Goal: Transaction & Acquisition: Download file/media

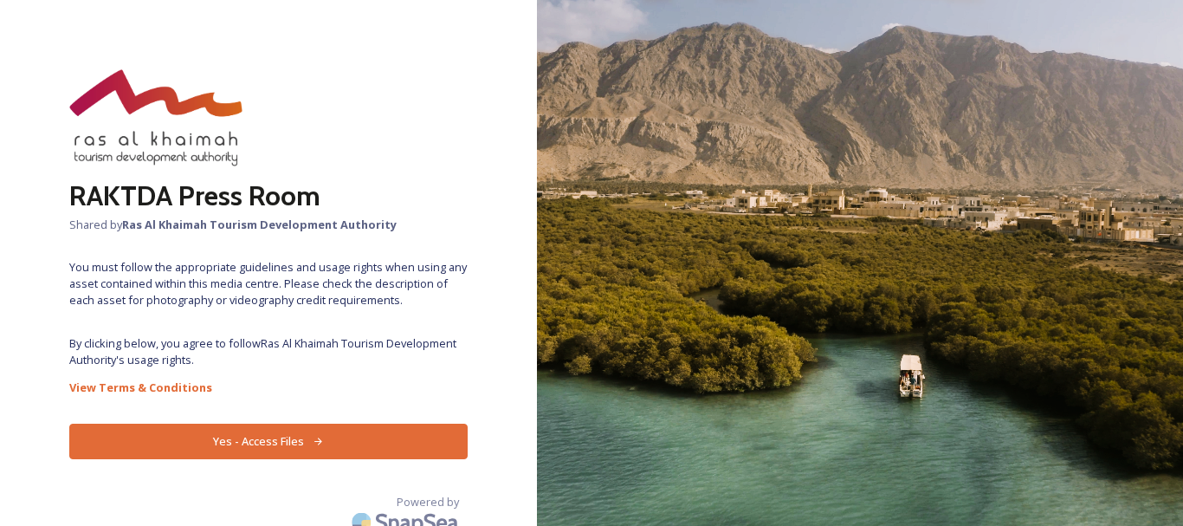
click at [238, 430] on button "Yes - Access Files" at bounding box center [268, 441] width 398 height 36
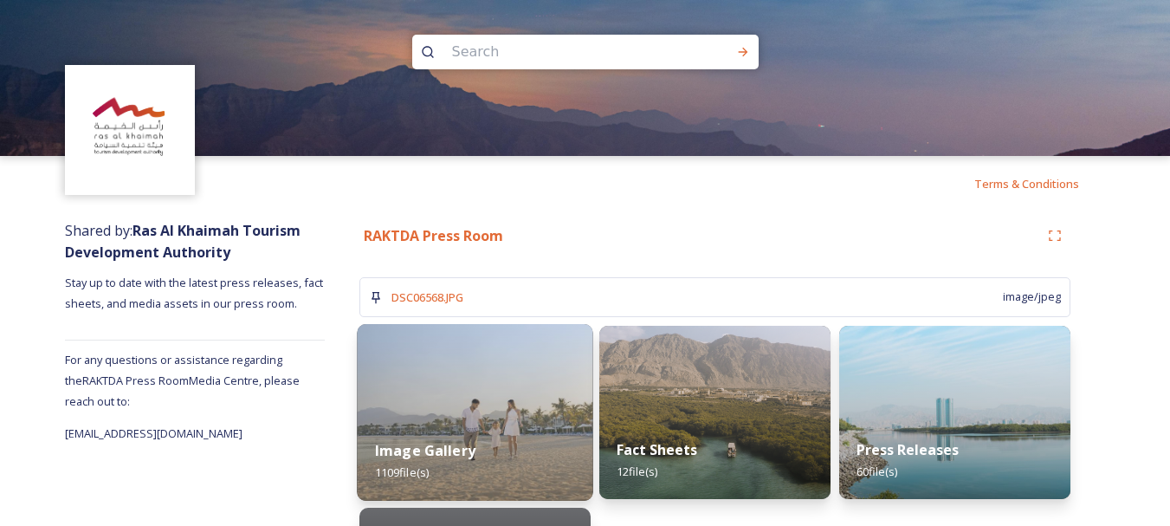
click at [479, 407] on img at bounding box center [475, 412] width 236 height 177
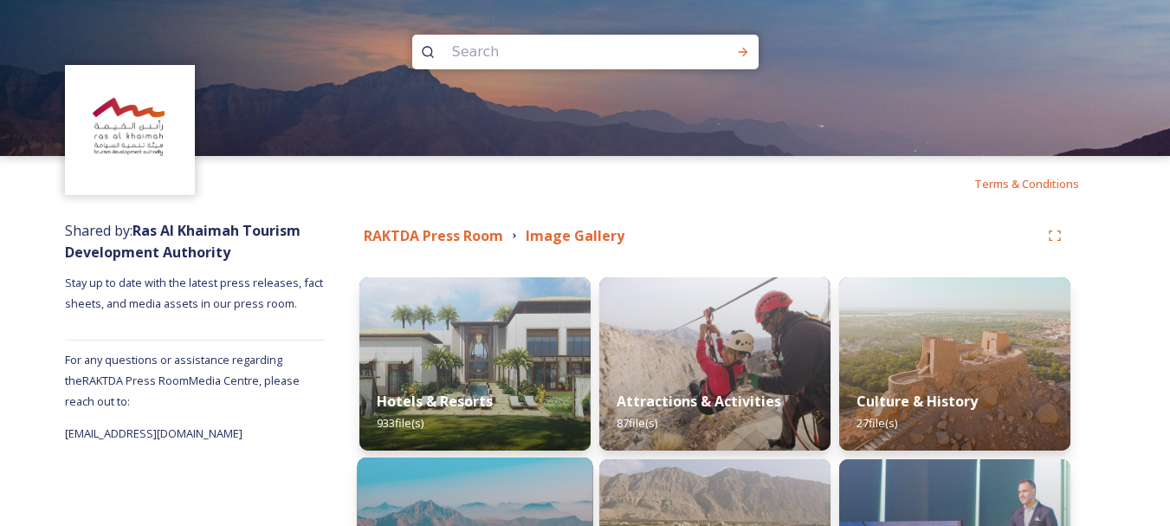
scroll to position [173, 0]
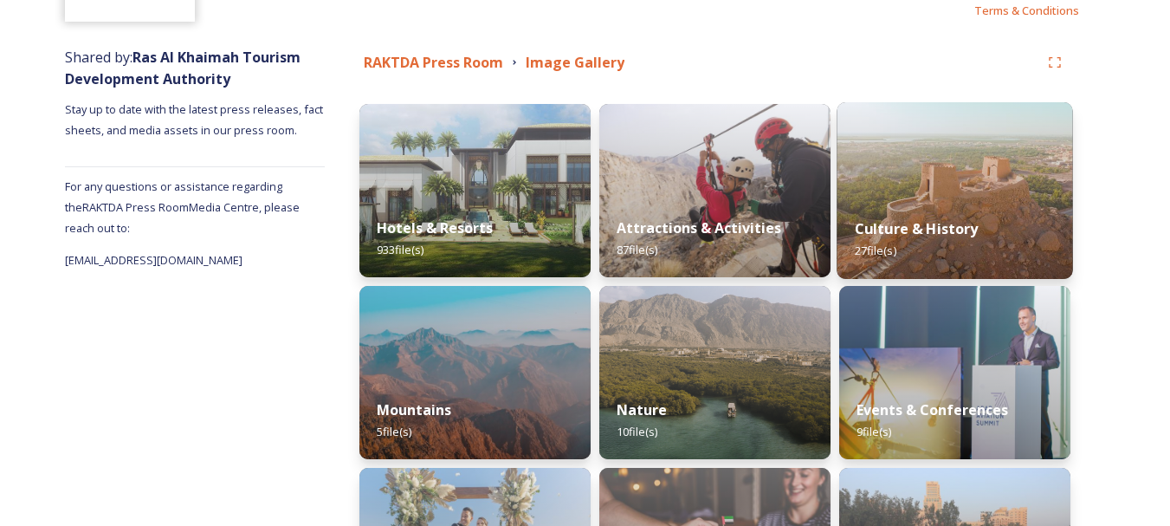
click at [907, 216] on div "Culture & History 27 file(s)" at bounding box center [955, 239] width 236 height 79
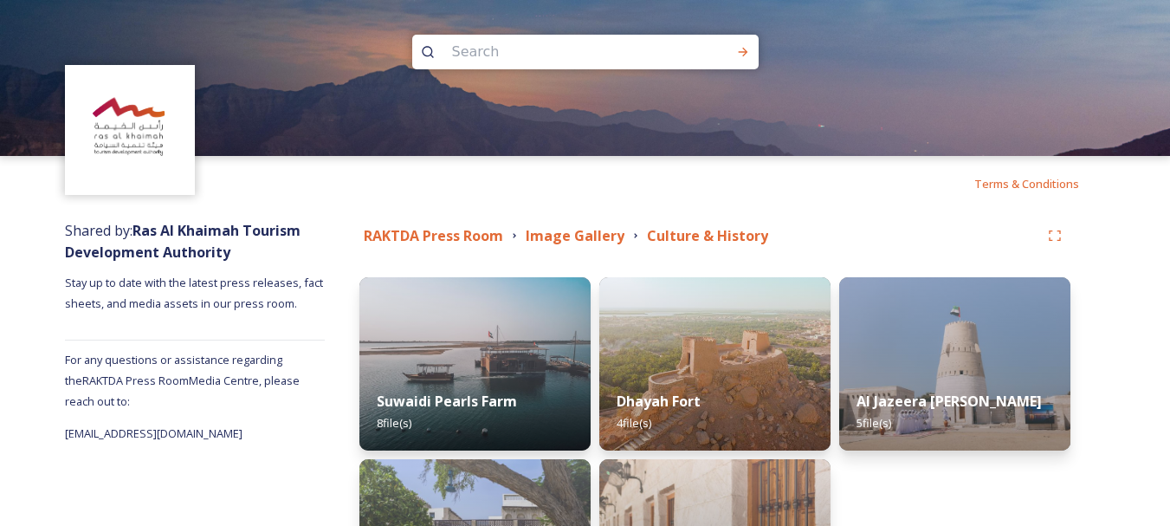
scroll to position [173, 0]
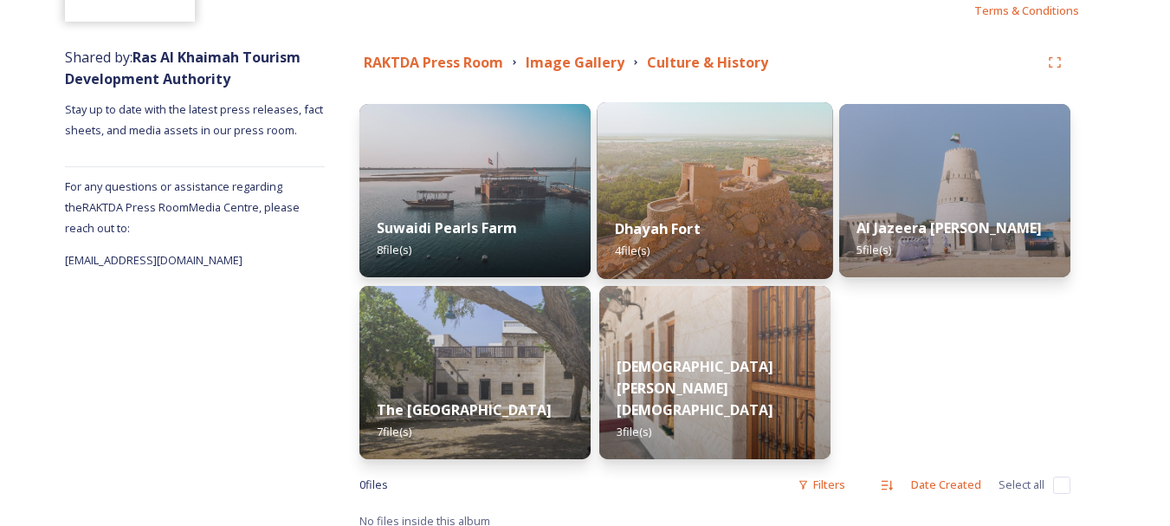
click at [711, 218] on div "Dhayah Fort 4 file(s)" at bounding box center [715, 239] width 236 height 79
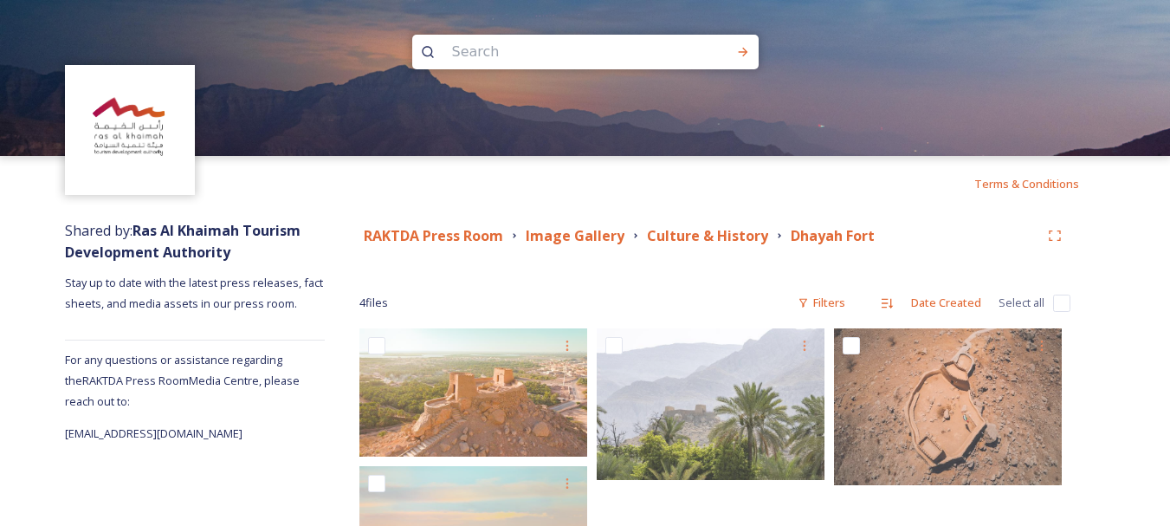
scroll to position [130, 0]
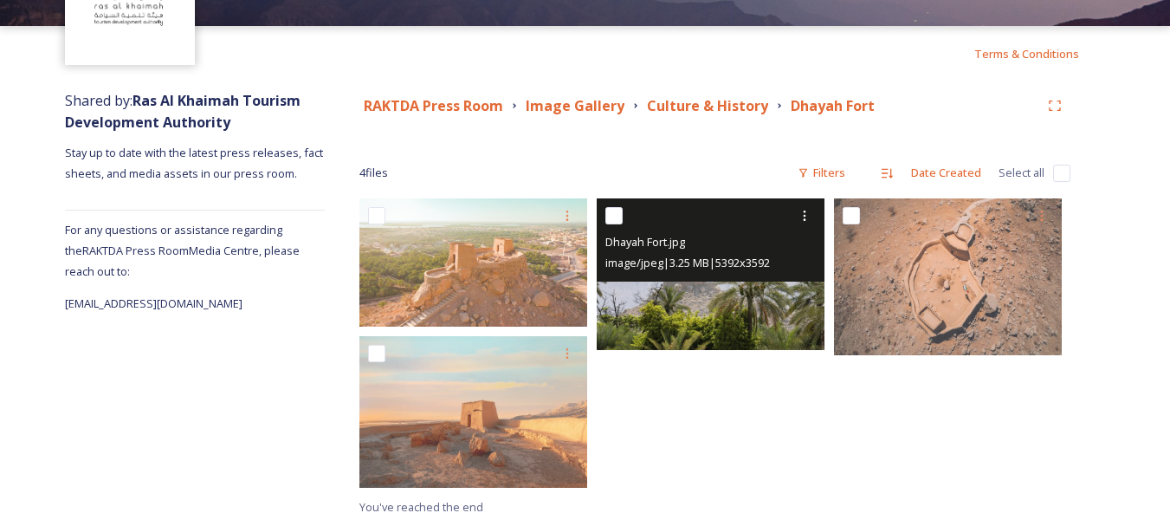
click at [614, 222] on input "checkbox" at bounding box center [613, 215] width 17 height 17
checkbox input "true"
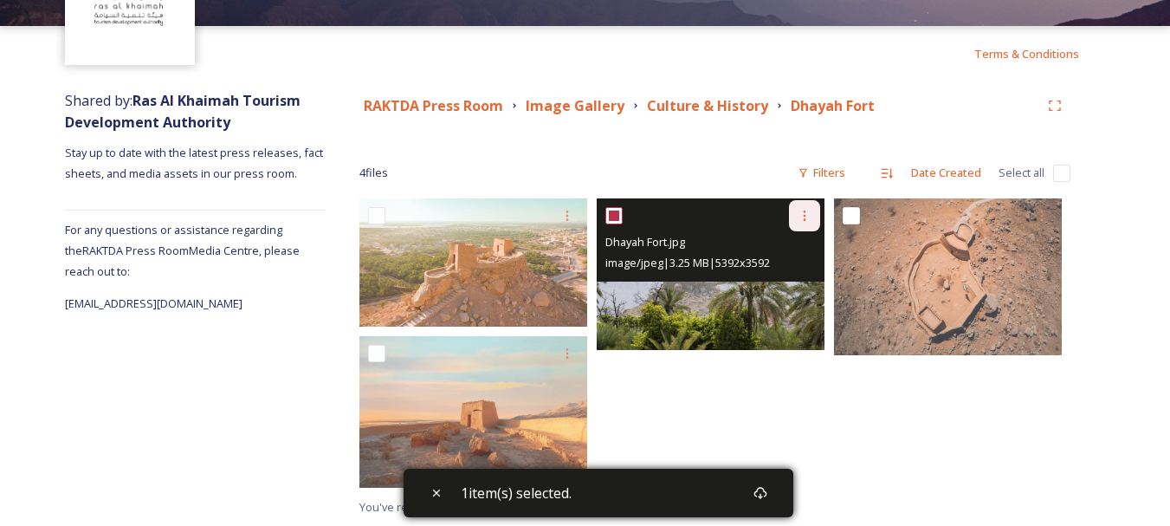
click at [806, 219] on icon at bounding box center [805, 216] width 14 height 14
click at [777, 293] on span "Download" at bounding box center [784, 287] width 53 height 16
